Goal: Task Accomplishment & Management: Manage account settings

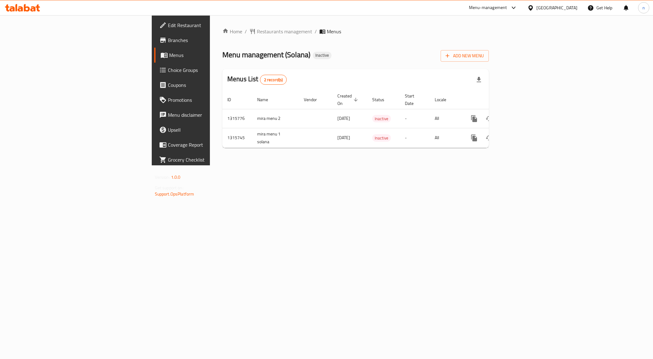
click at [168, 24] on span "Edit Restaurant" at bounding box center [212, 24] width 88 height 7
click at [523, 115] on icon "enhanced table" at bounding box center [518, 118] width 7 height 7
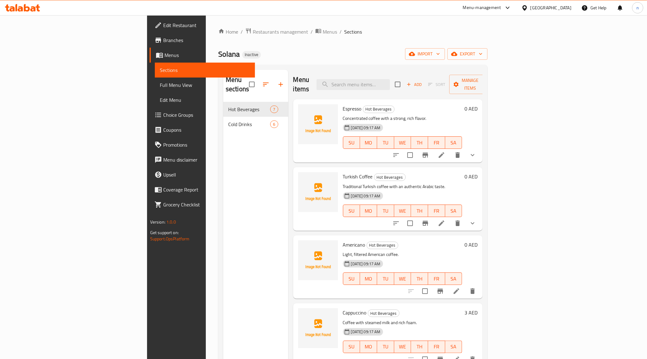
click at [155, 63] on link "Sections" at bounding box center [205, 70] width 100 height 15
click at [150, 33] on link "Branches" at bounding box center [203, 40] width 106 height 15
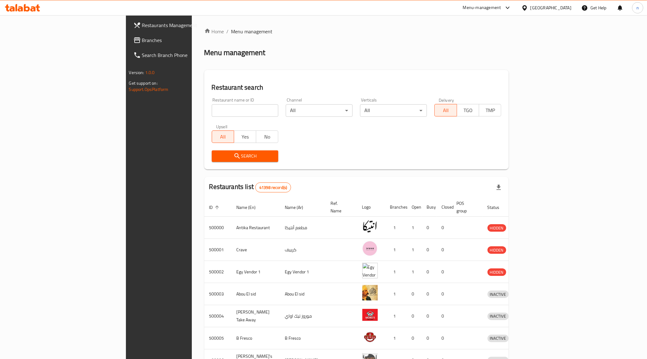
click at [566, 9] on div "Egypt" at bounding box center [551, 7] width 41 height 7
click at [488, 100] on div "[GEOGRAPHIC_DATA]" at bounding box center [504, 105] width 51 height 14
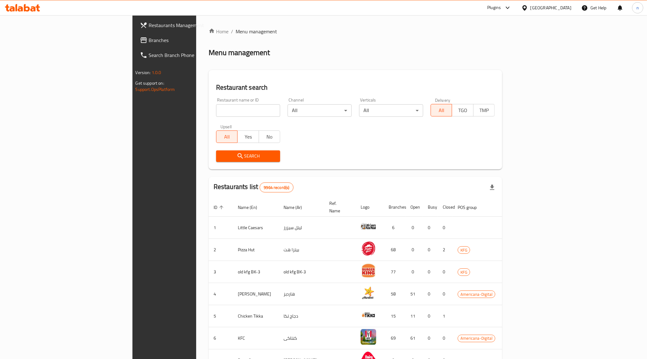
click at [149, 43] on span "Branches" at bounding box center [192, 39] width 87 height 7
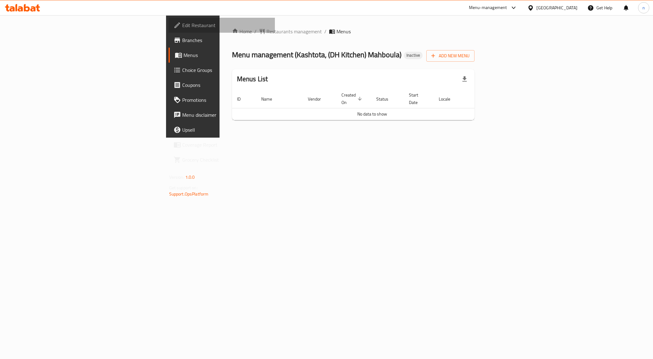
click at [182, 27] on span "Edit Restaurant" at bounding box center [226, 24] width 88 height 7
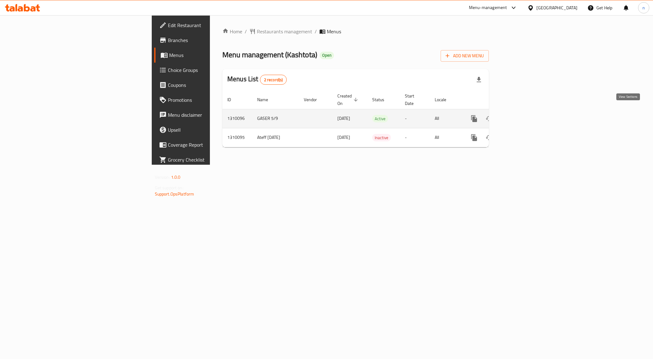
click at [523, 115] on icon "enhanced table" at bounding box center [518, 118] width 7 height 7
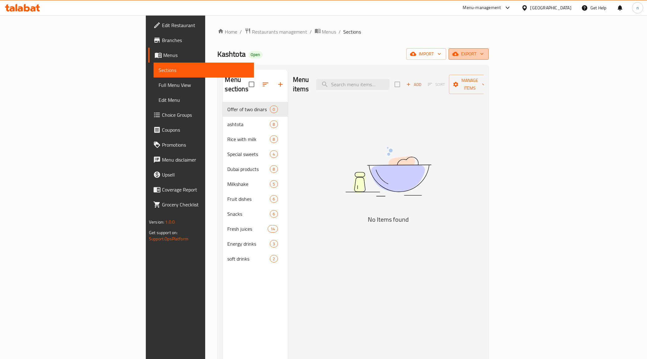
click at [484, 56] on span "export" at bounding box center [469, 54] width 30 height 8
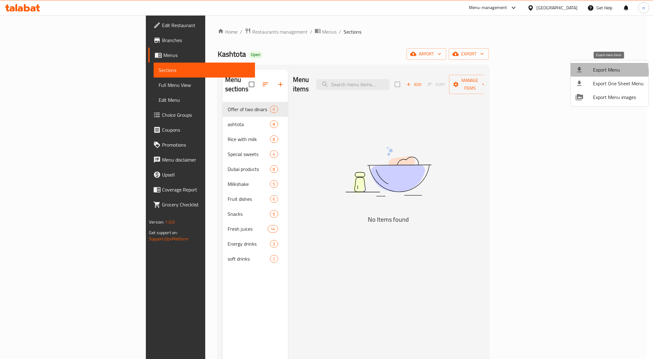
click at [601, 72] on span "Export Menu" at bounding box center [618, 69] width 51 height 7
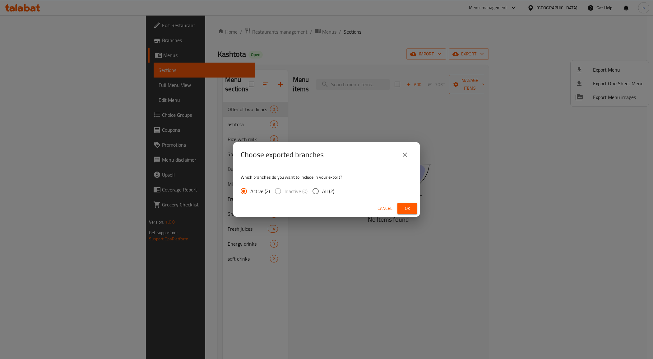
click at [316, 188] on input "All (2)" at bounding box center [315, 190] width 13 height 13
radio input "true"
click at [408, 209] on span "Ok" at bounding box center [407, 208] width 10 height 8
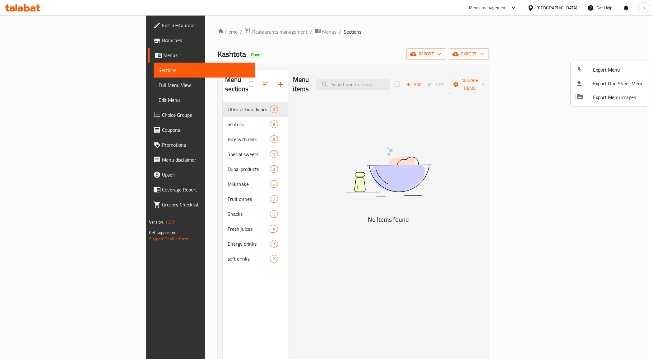
click at [36, 28] on div at bounding box center [326, 179] width 653 height 359
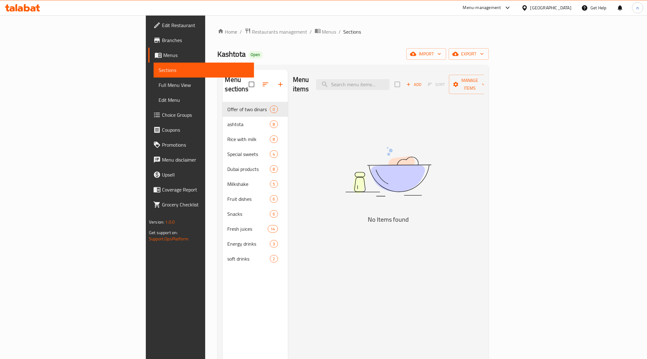
click at [148, 28] on link "Edit Restaurant" at bounding box center [201, 25] width 106 height 15
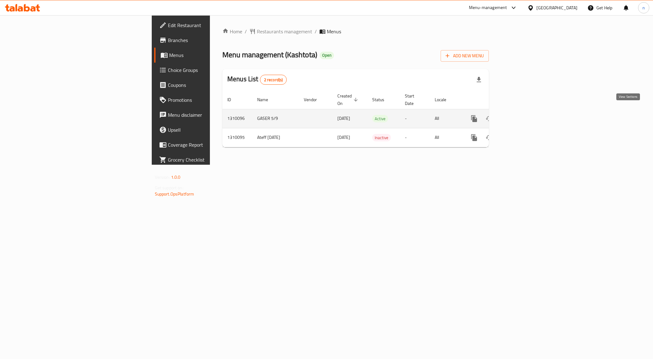
click at [523, 115] on icon "enhanced table" at bounding box center [518, 118] width 7 height 7
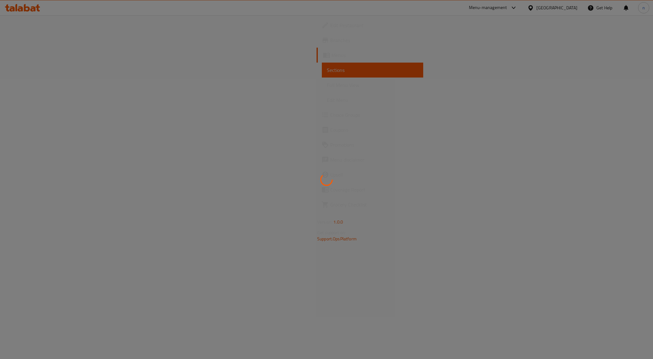
click at [32, 86] on div at bounding box center [326, 179] width 653 height 359
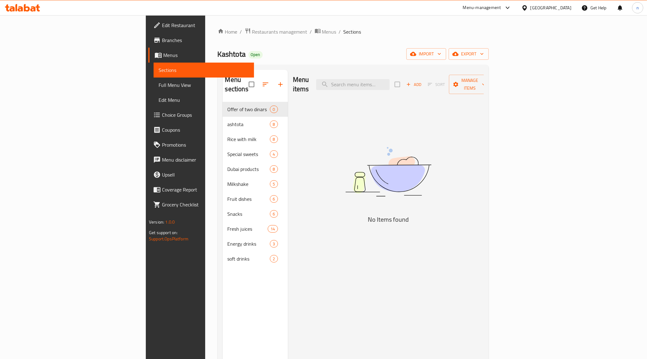
click at [159, 86] on span "Full Menu View" at bounding box center [204, 84] width 90 height 7
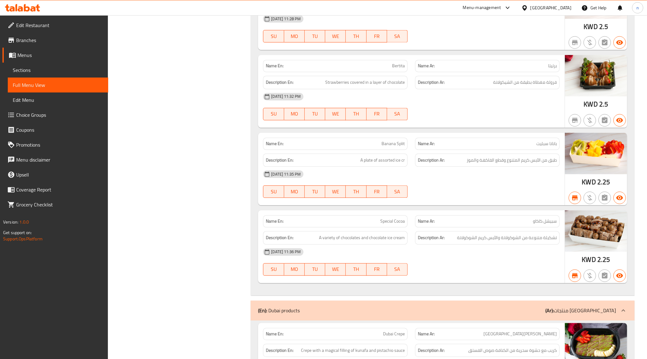
scroll to position [1477, 0]
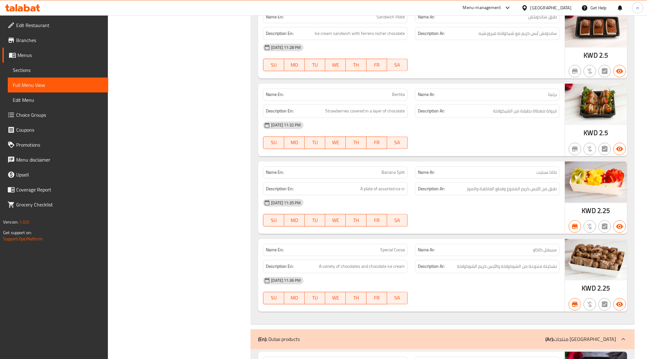
click at [44, 26] on span "Edit Restaurant" at bounding box center [59, 24] width 87 height 7
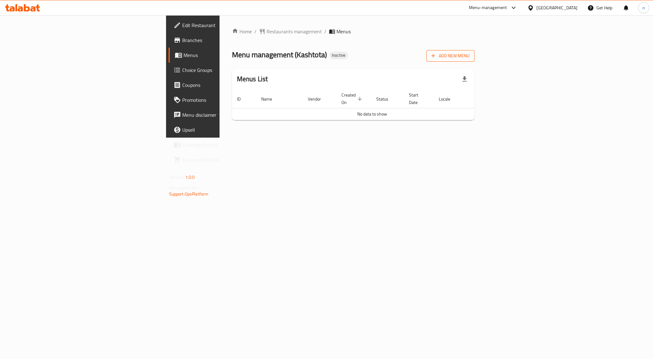
click at [470, 58] on span "Add New Menu" at bounding box center [450, 56] width 38 height 8
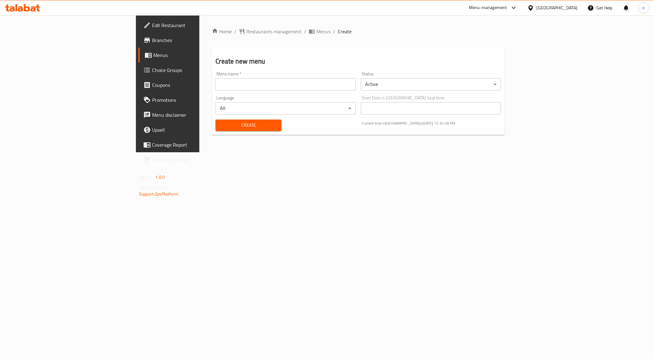
click at [215, 83] on input "text" at bounding box center [285, 84] width 140 height 12
type input "[DATE]"
click at [215, 119] on button "Create" at bounding box center [248, 125] width 66 height 12
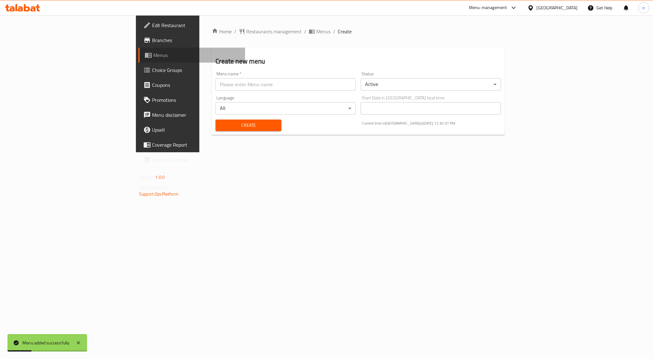
click at [153, 52] on span "Menus" at bounding box center [196, 54] width 87 height 7
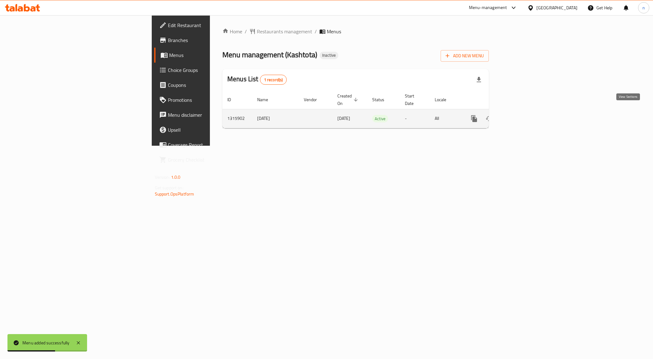
click at [523, 115] on icon "enhanced table" at bounding box center [518, 118] width 7 height 7
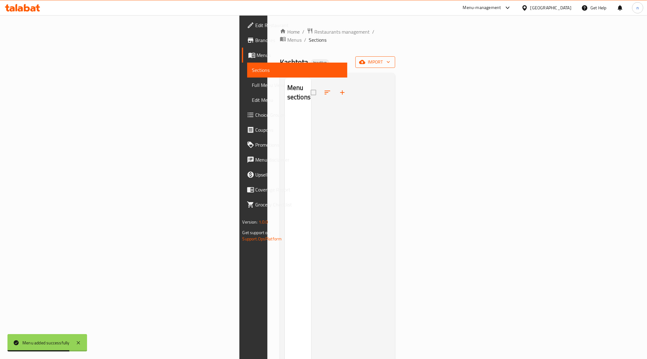
click at [390, 58] on span "import" at bounding box center [375, 62] width 30 height 8
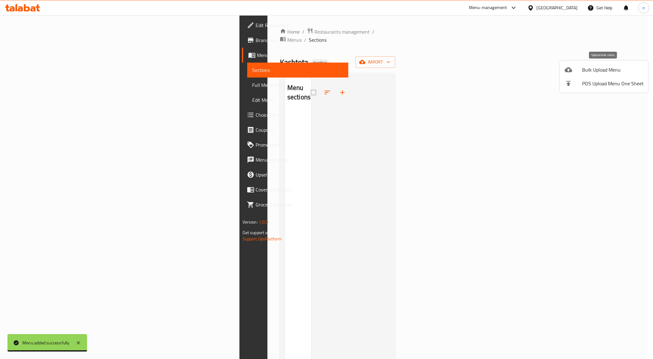
click at [605, 73] on span "Bulk Upload Menu" at bounding box center [613, 69] width 62 height 7
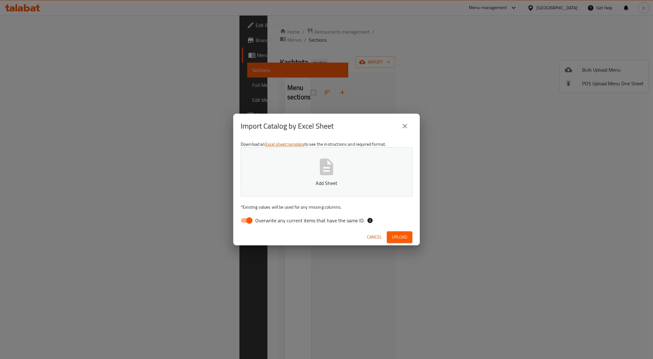
click at [248, 224] on input "Overwrite any current items that have the same ID." at bounding box center [249, 220] width 35 height 12
checkbox input "false"
click at [403, 237] on span "Upload" at bounding box center [400, 237] width 16 height 8
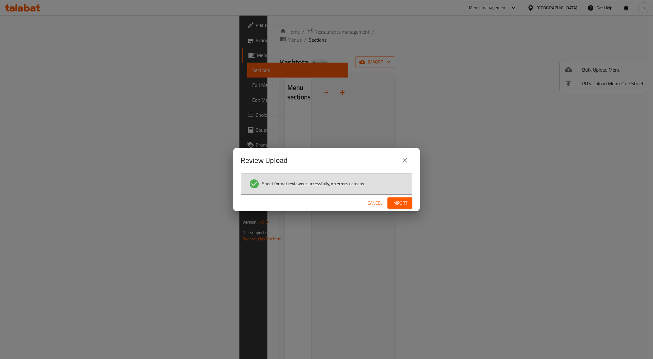
click at [396, 204] on span "Import" at bounding box center [399, 203] width 15 height 8
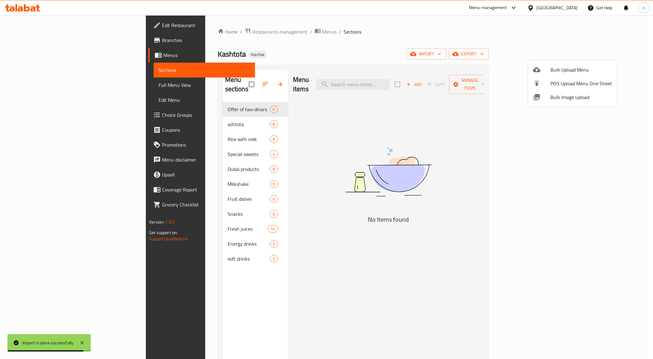
click at [27, 91] on div at bounding box center [326, 179] width 653 height 359
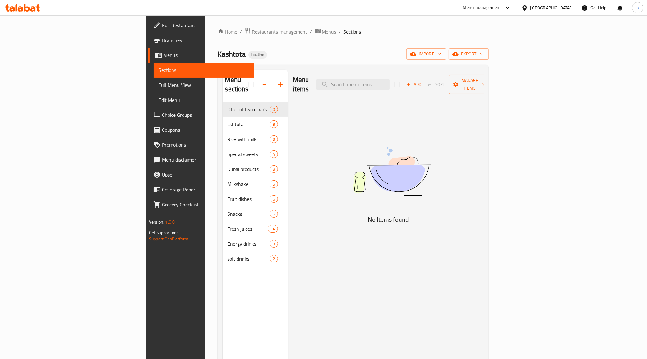
click at [159, 85] on span "Full Menu View" at bounding box center [204, 84] width 90 height 7
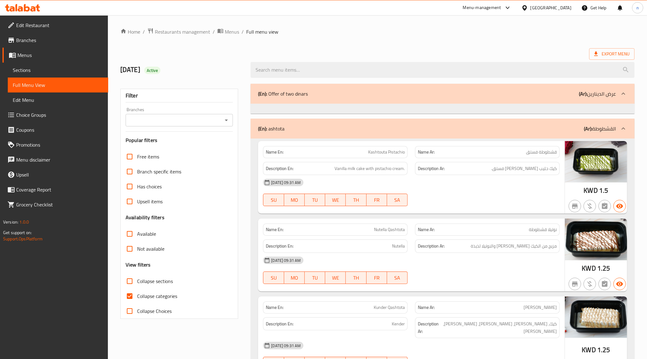
click at [125, 291] on input "Collapse categories" at bounding box center [129, 295] width 15 height 15
checkbox input "false"
click at [33, 36] on span "Branches" at bounding box center [59, 39] width 87 height 7
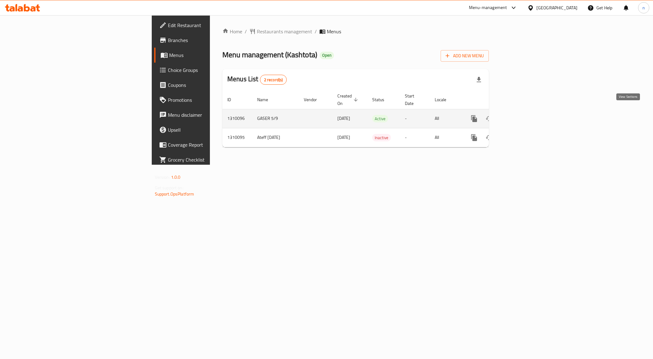
click at [522, 116] on icon "enhanced table" at bounding box center [519, 119] width 6 height 6
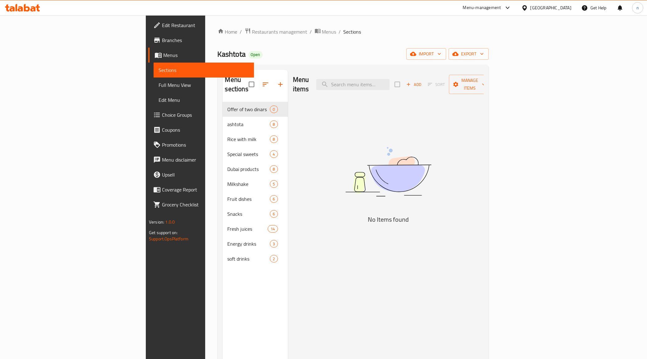
click at [159, 83] on span "Full Menu View" at bounding box center [204, 84] width 90 height 7
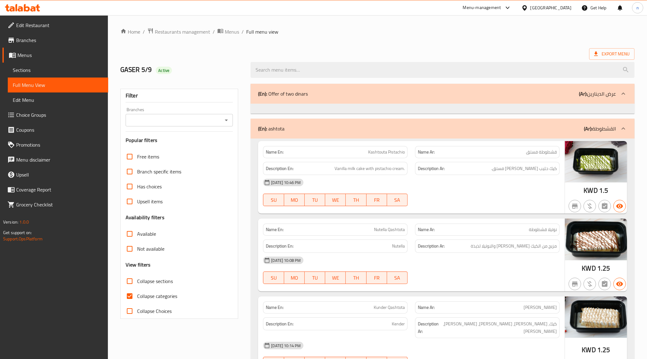
click at [131, 294] on input "Collapse categories" at bounding box center [129, 295] width 15 height 15
checkbox input "false"
